Goal: Navigation & Orientation: Find specific page/section

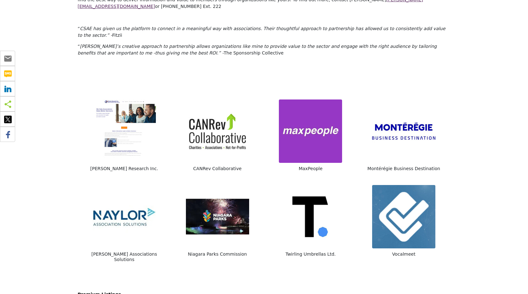
scroll to position [146, 0]
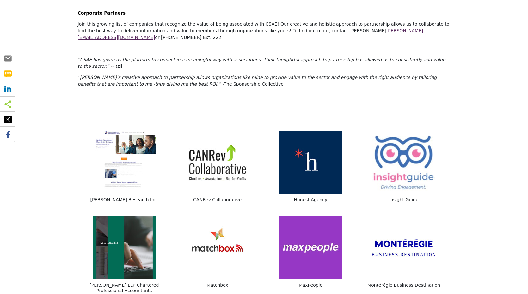
scroll to position [2, 0]
